Goal: Information Seeking & Learning: Check status

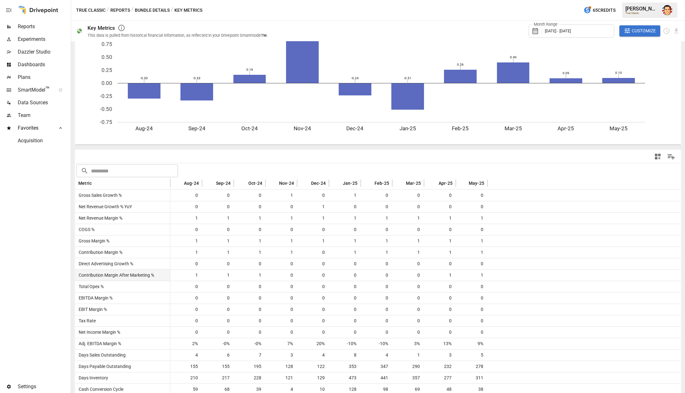
scroll to position [59, 0]
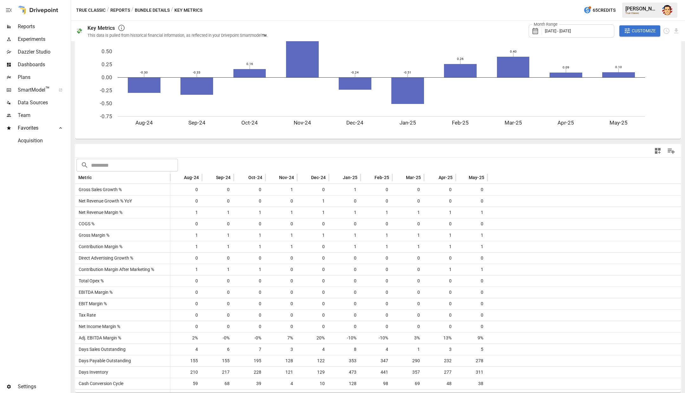
click at [43, 89] on span "SmartModel ™" at bounding box center [35, 90] width 34 height 8
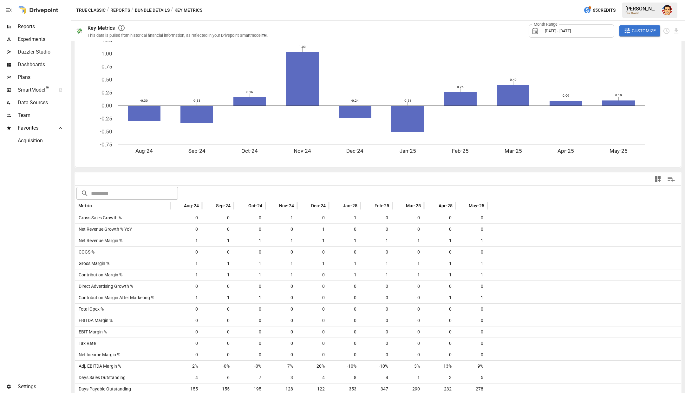
scroll to position [0, 0]
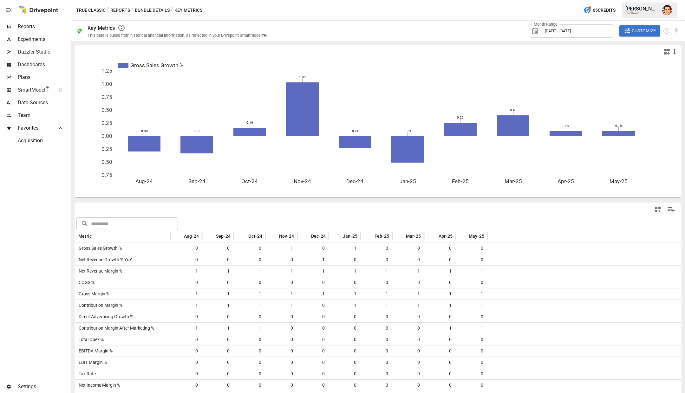
click at [43, 29] on span "Reports" at bounding box center [44, 27] width 52 height 8
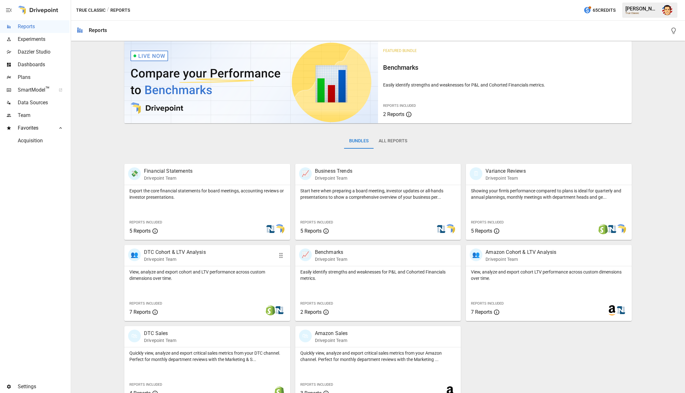
scroll to position [17, 0]
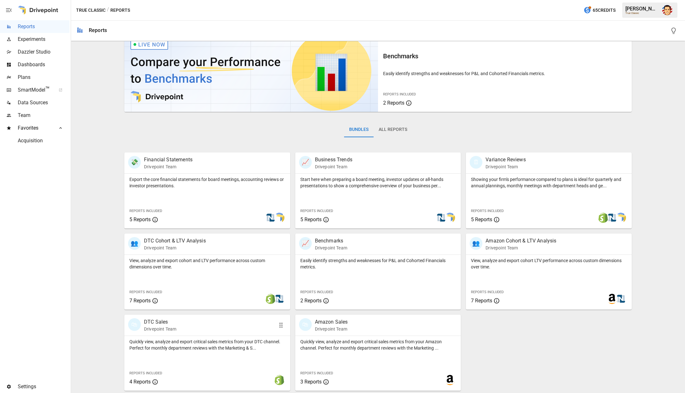
click at [179, 347] on p "Quickly view, analyze and export critical sales metrics from your DTC channel. …" at bounding box center [207, 345] width 156 height 13
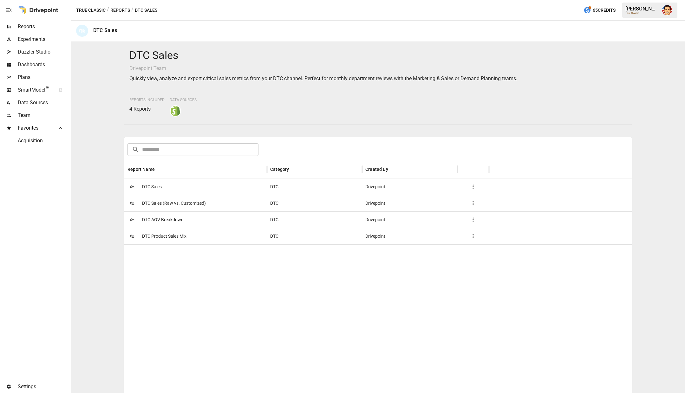
click at [165, 186] on div "🛍 DTC Sales" at bounding box center [195, 187] width 143 height 16
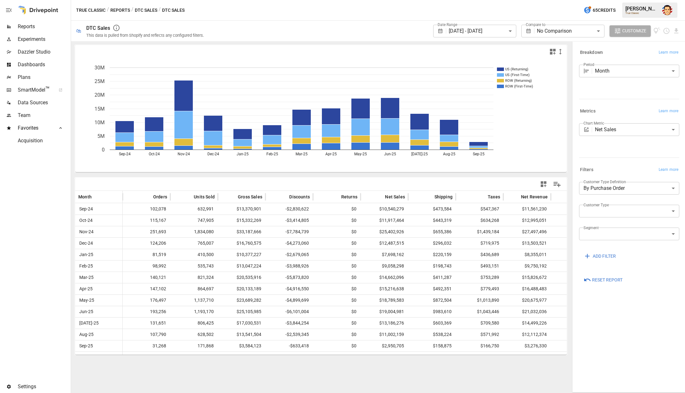
click at [139, 11] on button "DTC Sales" at bounding box center [146, 10] width 23 height 8
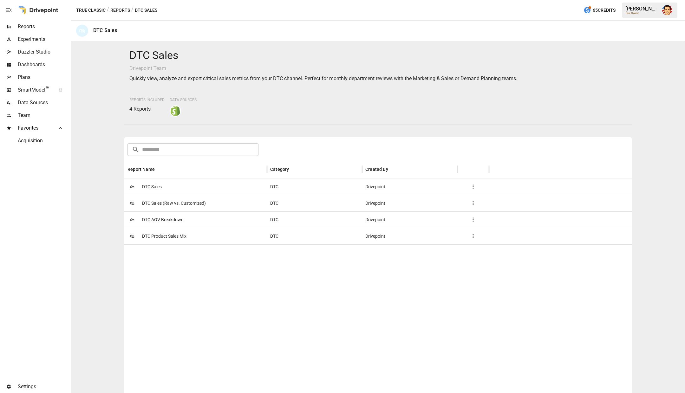
click at [170, 220] on span "DTC AOV Breakdown" at bounding box center [163, 220] width 42 height 16
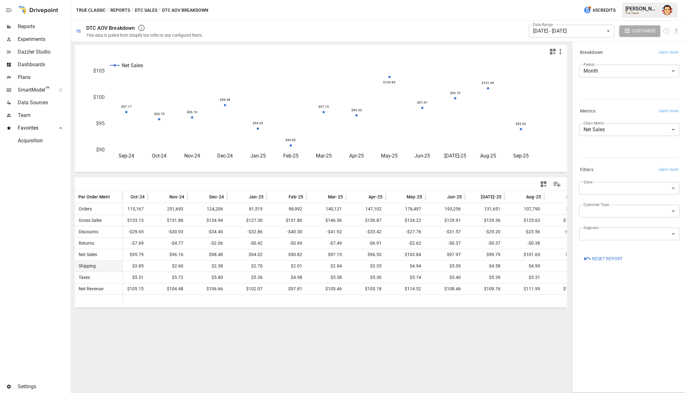
scroll to position [0, 71]
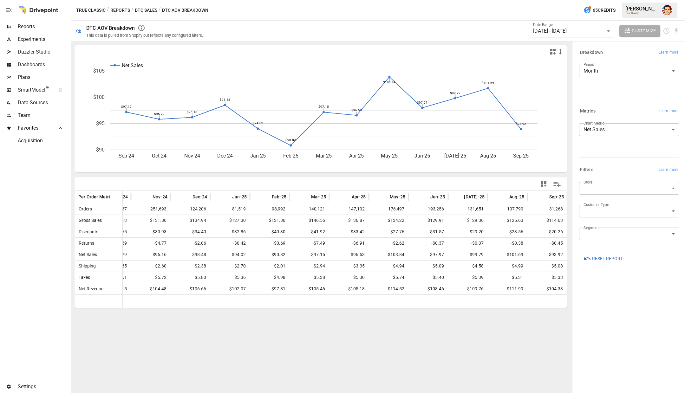
click at [117, 11] on button "Reports" at bounding box center [120, 10] width 20 height 8
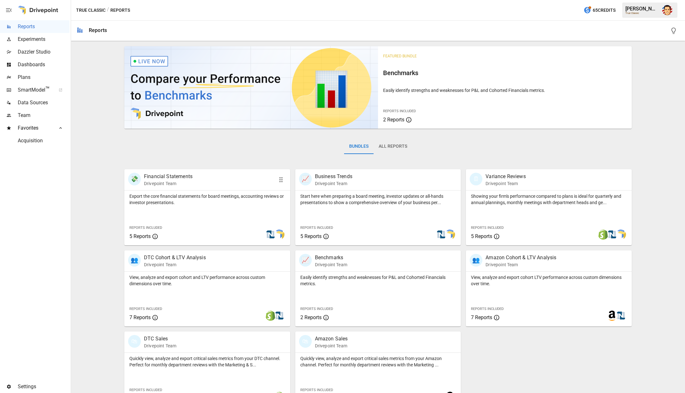
click at [177, 213] on div "Export the core financial statements for board meetings, accounting reviews or …" at bounding box center [207, 218] width 166 height 55
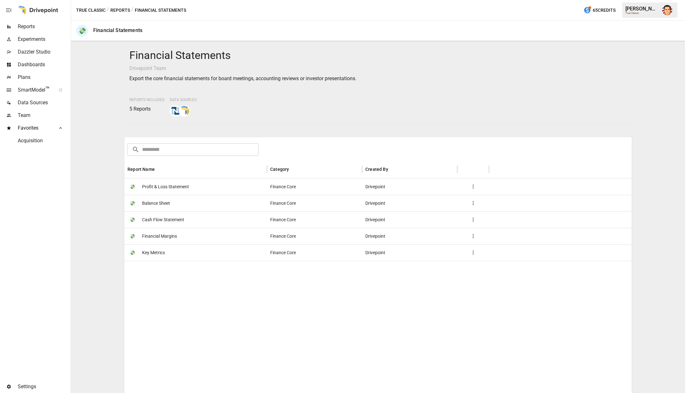
click at [158, 187] on span "Profit & Loss Statement" at bounding box center [165, 187] width 47 height 16
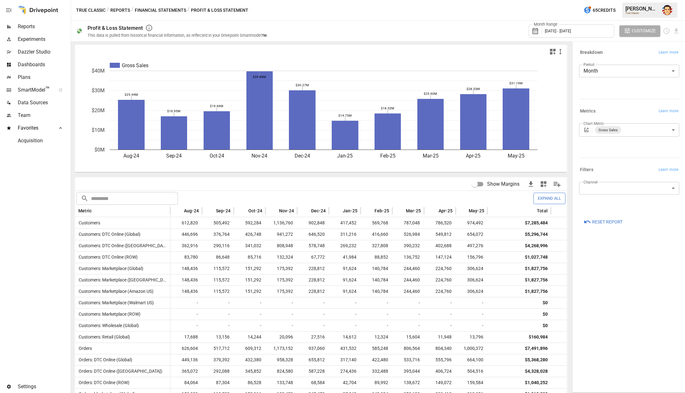
click at [498, 23] on div "Month Range [DATE] - [DATE] Customize" at bounding box center [477, 31] width 405 height 21
click at [490, 24] on div "Month Range [DATE] - [DATE] Customize" at bounding box center [477, 31] width 405 height 21
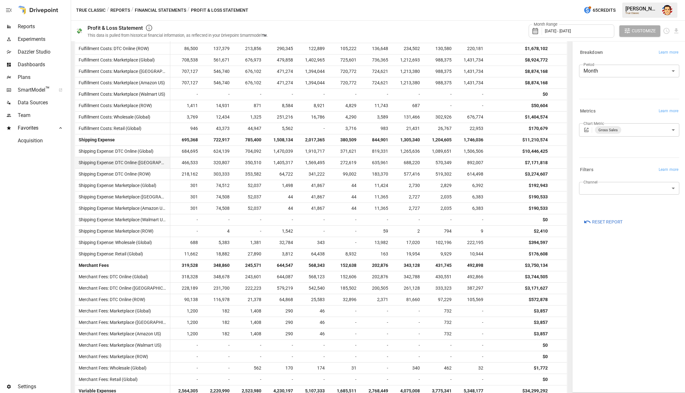
scroll to position [3230, 0]
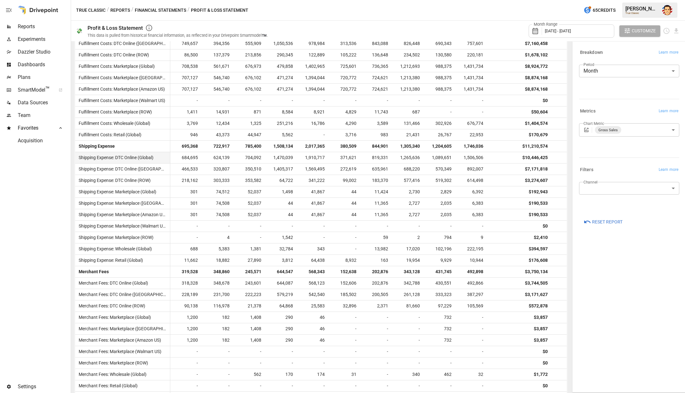
click at [442, 158] on span "1,089,651" at bounding box center [439, 157] width 25 height 11
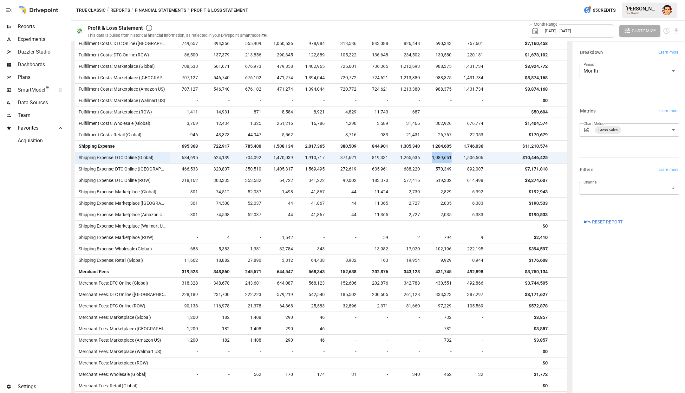
copy span "1,089,651"
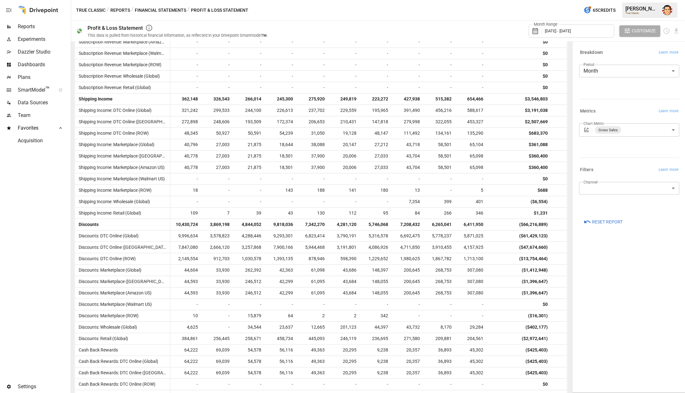
scroll to position [1078, 0]
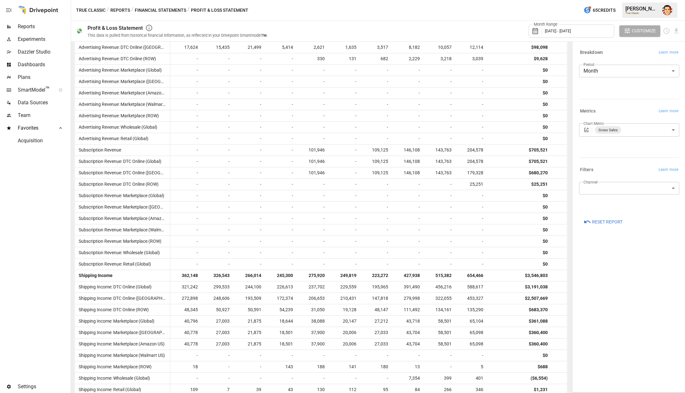
click at [604, 0] on body "Reports Experiments Dazzler Studio Dashboards Plans SmartModel ™ Data Sources T…" at bounding box center [342, 0] width 685 height 0
click at [617, 0] on body "Reports Experiments Dazzler Studio Dashboards Plans SmartModel ™ Data Sources T…" at bounding box center [342, 0] width 685 height 0
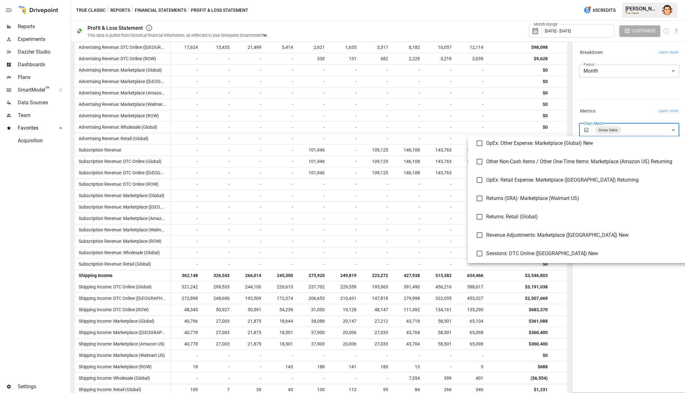
scroll to position [9029, 0]
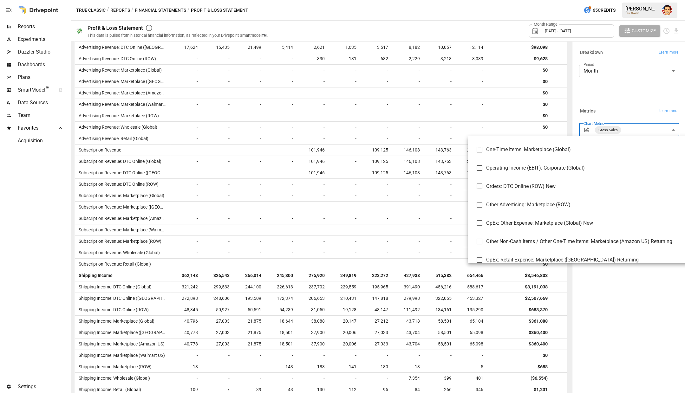
click at [496, 35] on div at bounding box center [342, 196] width 685 height 393
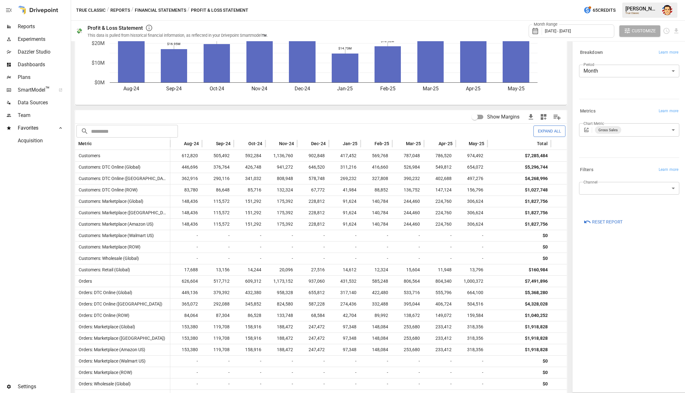
scroll to position [0, 0]
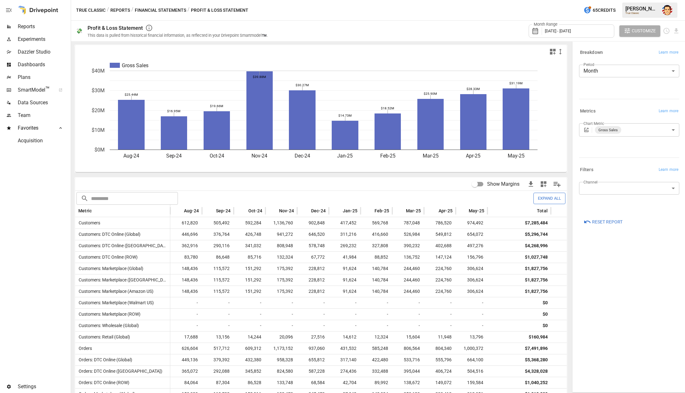
click at [472, 18] on div "True Classic / Reports / Financial Statements / Profit & Loss Statement 65 Cred…" at bounding box center [378, 10] width 614 height 20
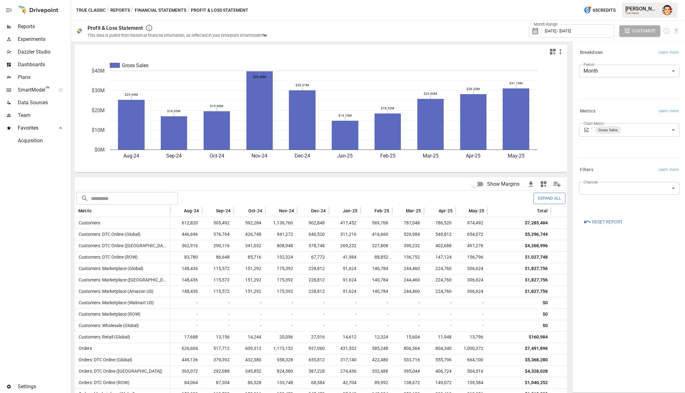
click at [472, 18] on div "True Classic / Reports / Financial Statements / Profit & Loss Statement 65 Cred…" at bounding box center [378, 10] width 614 height 20
click at [467, 16] on div "True Classic / Reports / Financial Statements / Profit & Loss Statement 65 Cred…" at bounding box center [378, 10] width 614 height 20
click at [267, 18] on div "True Classic / Reports / Financial Statements / Profit & Loss Statement 65 Cred…" at bounding box center [378, 10] width 614 height 20
click at [269, 14] on div "True Classic / Reports / Financial Statements / Profit & Loss Statement 65 Cred…" at bounding box center [378, 10] width 614 height 20
click at [276, 7] on div "True Classic / Reports / Financial Statements / Profit & Loss Statement 65 Cred…" at bounding box center [378, 10] width 614 height 20
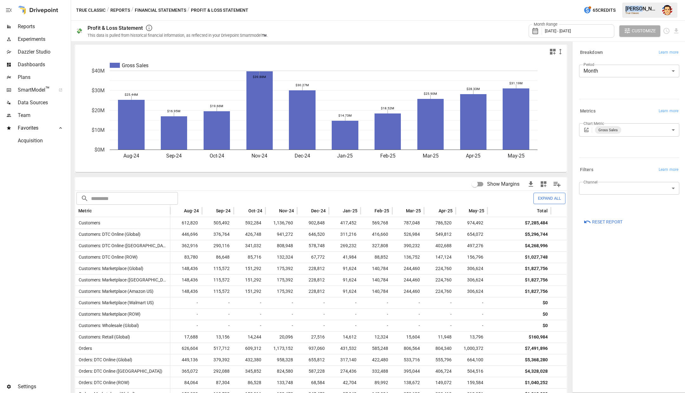
click at [276, 7] on div "True Classic / Reports / Financial Statements / Profit & Loss Statement 65 Cred…" at bounding box center [378, 10] width 614 height 20
click at [52, 199] on div at bounding box center [34, 264] width 69 height 234
click at [669, 10] on img "Austin Gardner-Smith" at bounding box center [668, 10] width 10 height 10
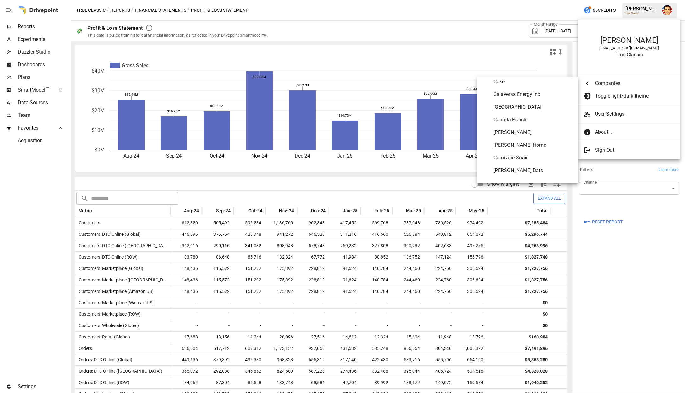
scroll to position [573, 0]
click at [524, 148] on span "Carnivore Snax" at bounding box center [534, 148] width 80 height 8
